Goal: Use online tool/utility: Utilize a website feature to perform a specific function

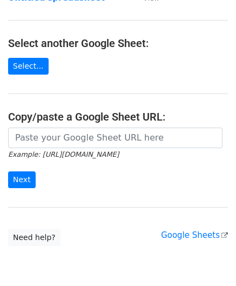
scroll to position [108, 0]
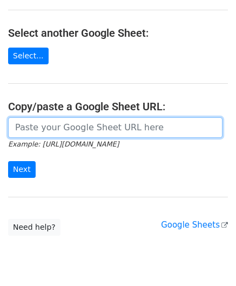
click at [53, 129] on input "url" at bounding box center [115, 127] width 214 height 21
paste input "https://docs.google.com/spreadsheets/d/1be1KXJc2nizftPkxMP98FLFL7OuLdOMaS3qzWxL…"
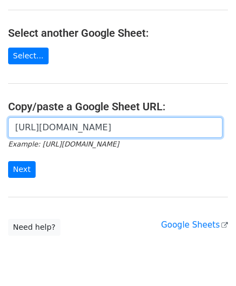
scroll to position [0, 237]
type input "https://docs.google.com/spreadsheets/d/1be1KXJc2nizftPkxMP98FLFL7OuLdOMaS3qzWxL…"
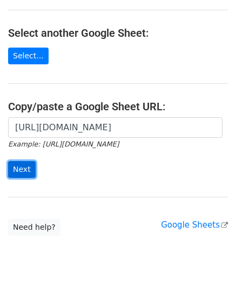
click at [25, 167] on input "Next" at bounding box center [22, 169] width 28 height 17
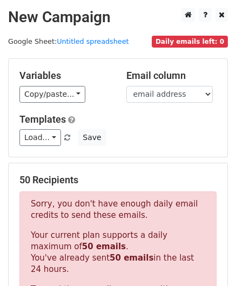
scroll to position [359, 0]
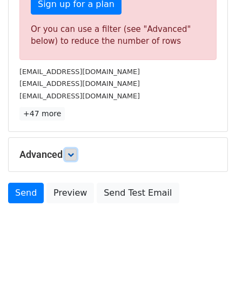
click at [73, 151] on icon at bounding box center [71, 154] width 6 height 6
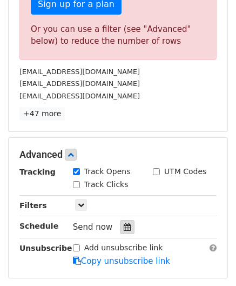
click at [124, 225] on icon at bounding box center [127, 227] width 7 height 8
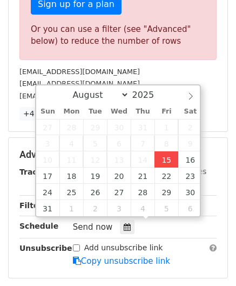
type input "[DATE] 12:00"
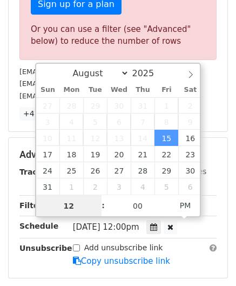
paste input "0"
type input "10"
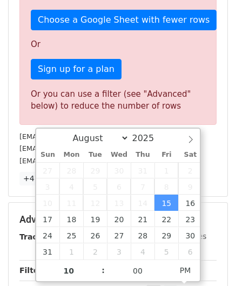
type input "[DATE] 22:00"
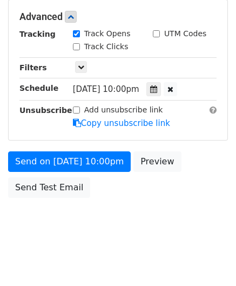
scroll to position [495, 0]
